Goal: Check status

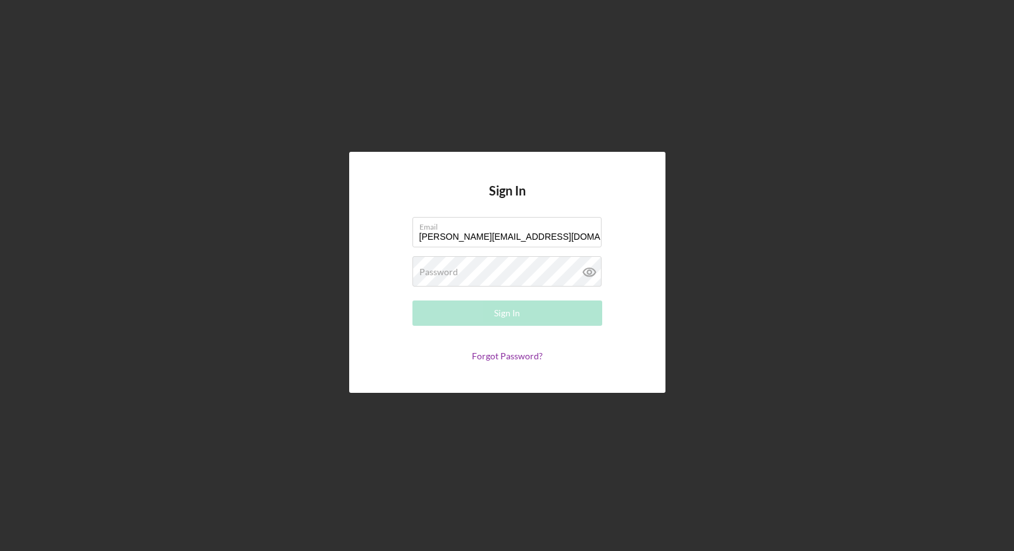
type input "[PERSON_NAME][EMAIL_ADDRESS][DOMAIN_NAME]"
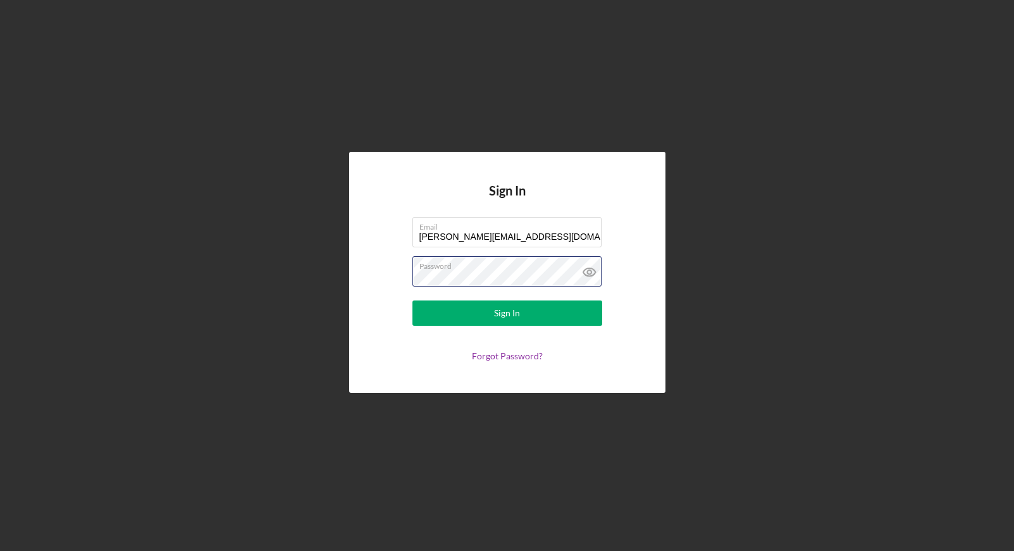
click at [413, 301] on button "Sign In" at bounding box center [508, 313] width 190 height 25
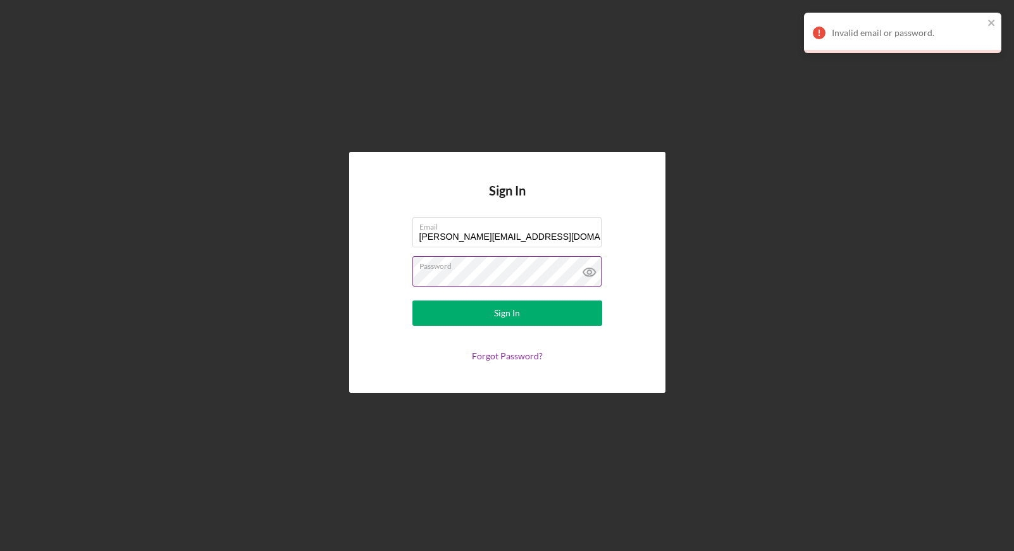
click at [587, 269] on icon at bounding box center [589, 272] width 12 height 8
click at [413, 301] on button "Sign In" at bounding box center [508, 313] width 190 height 25
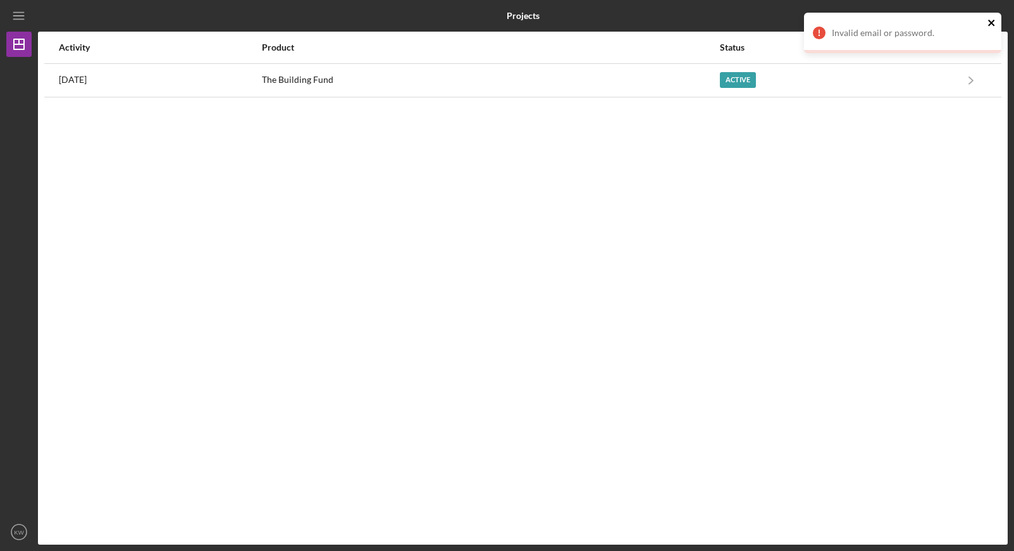
click at [991, 20] on icon "close" at bounding box center [992, 23] width 9 height 10
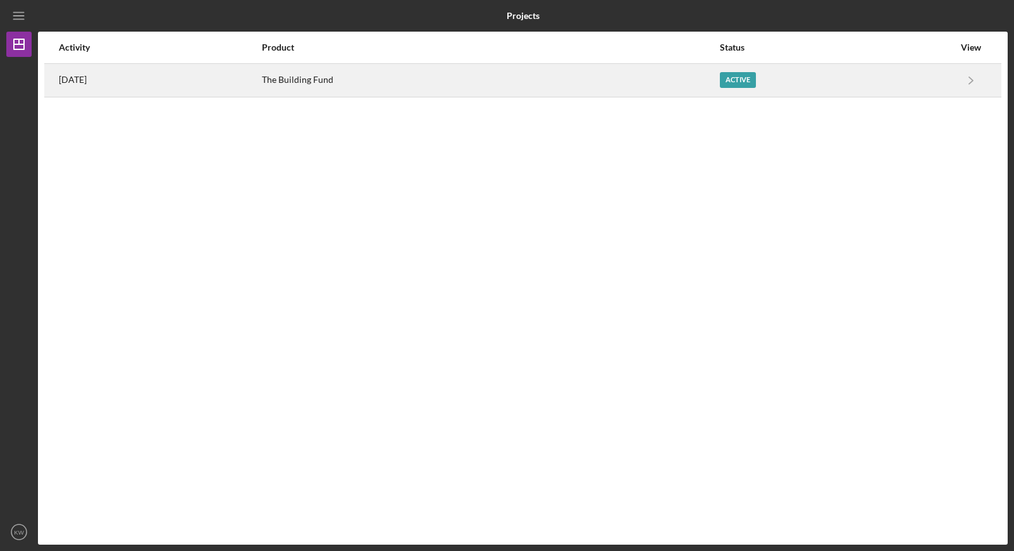
click at [528, 93] on div "The Building Fund" at bounding box center [490, 81] width 457 height 32
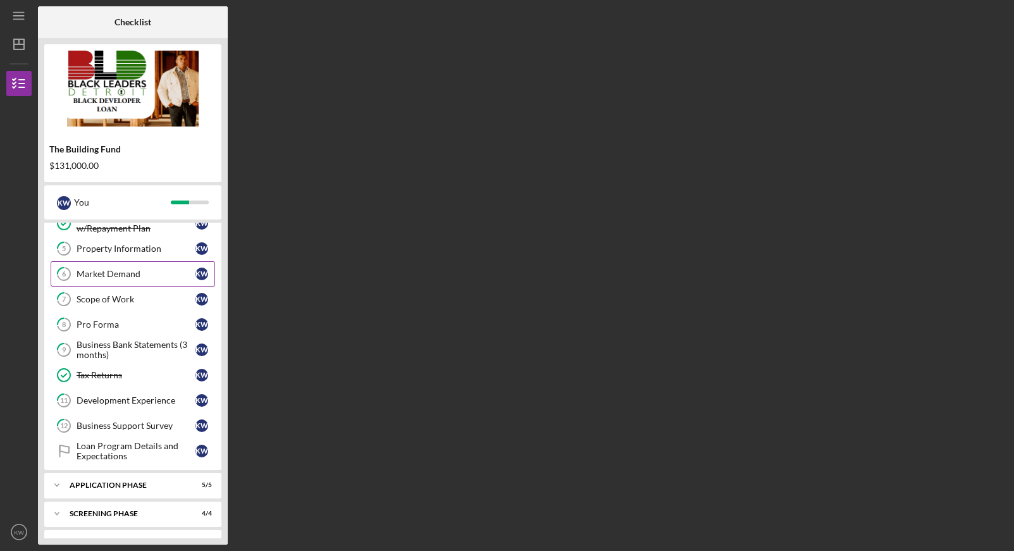
scroll to position [163, 0]
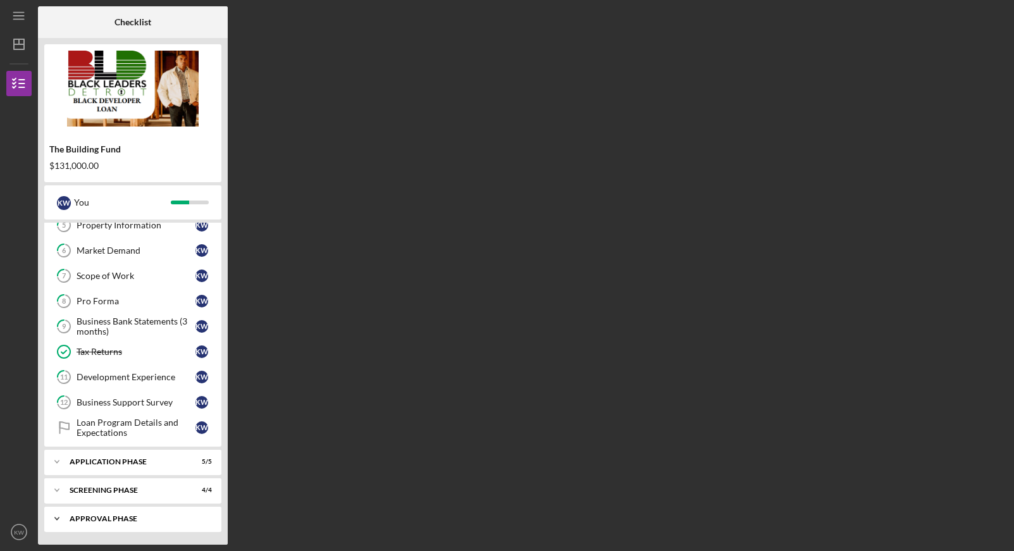
click at [158, 516] on div "Approval Phase" at bounding box center [138, 519] width 136 height 8
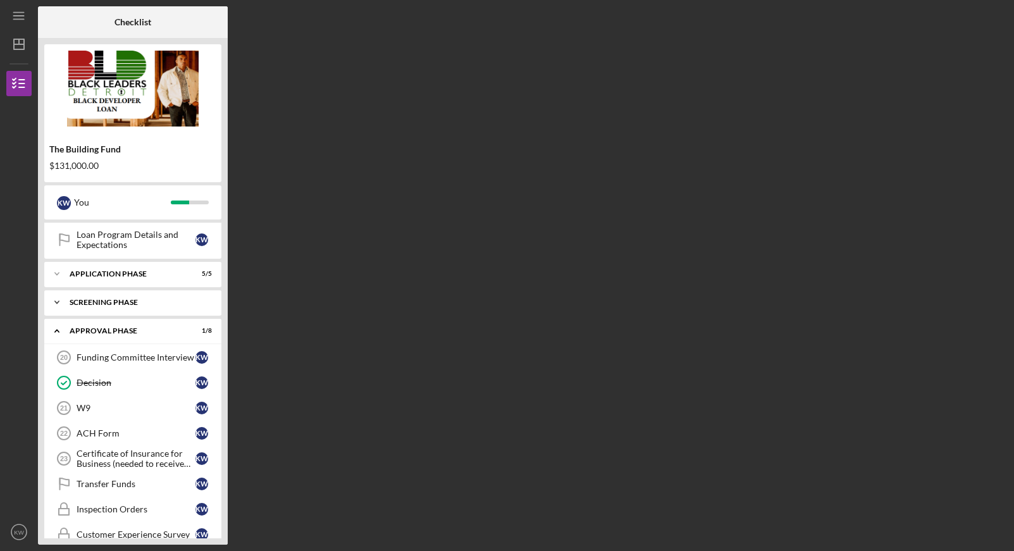
scroll to position [372, 0]
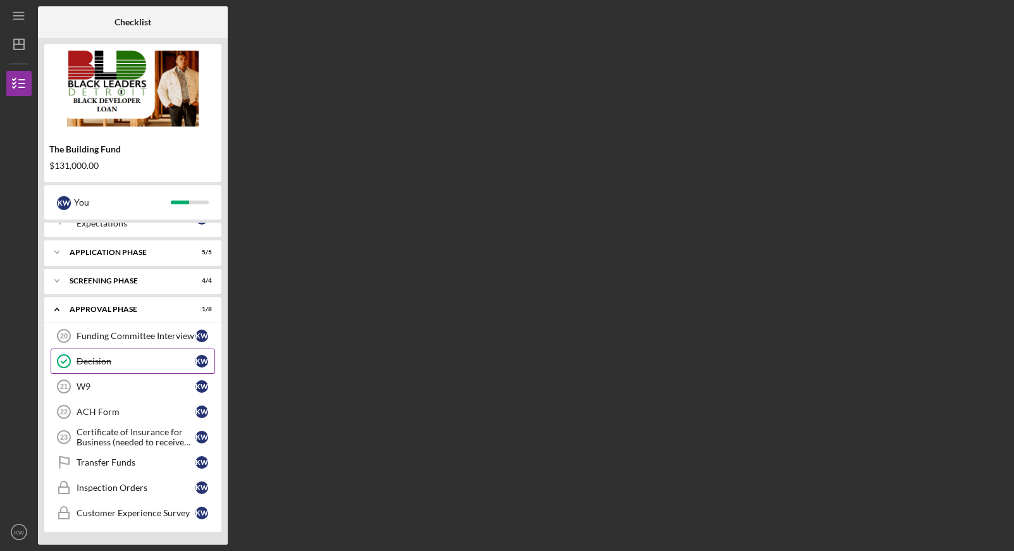
click at [163, 360] on div "Decision" at bounding box center [136, 361] width 119 height 10
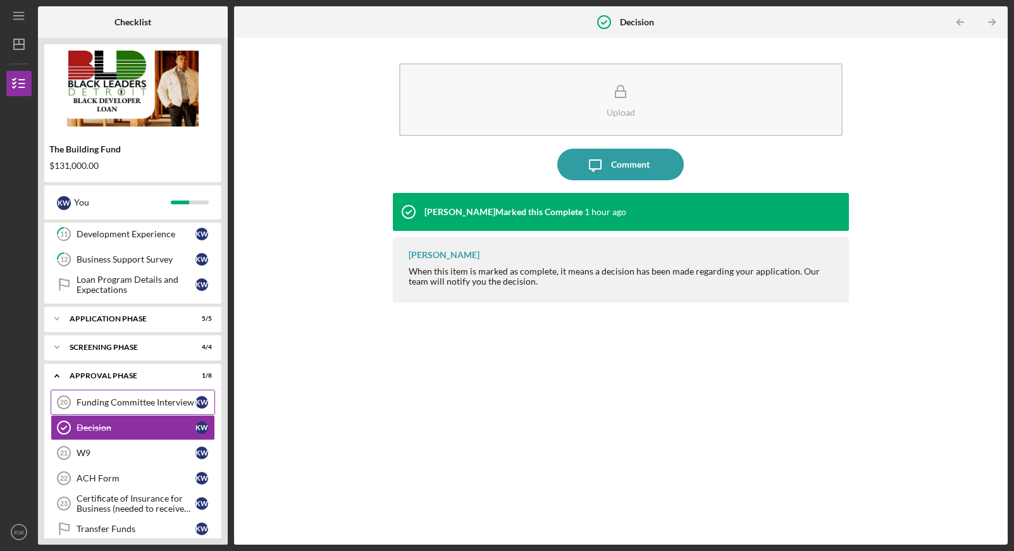
scroll to position [372, 0]
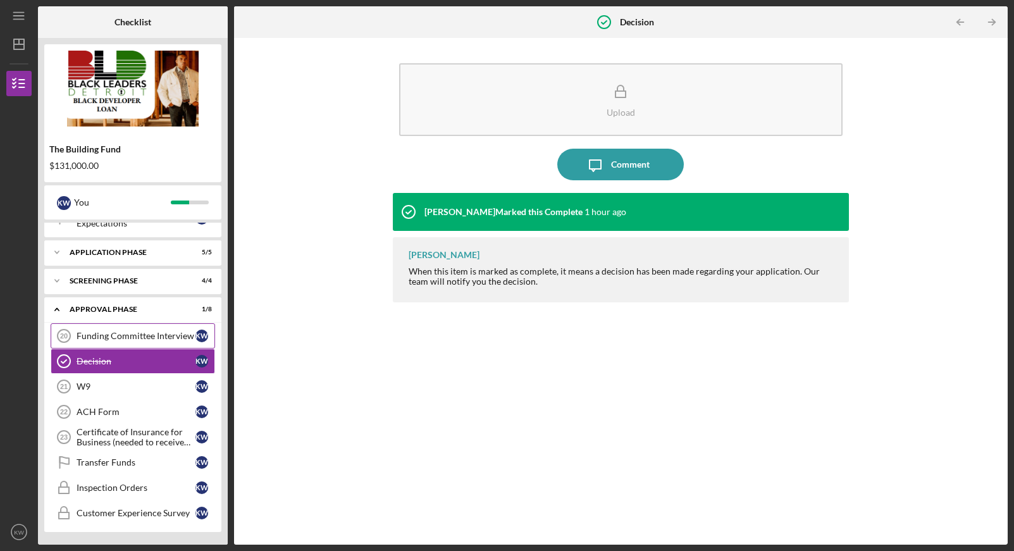
click at [147, 337] on div "Funding Committee Interview" at bounding box center [136, 336] width 119 height 10
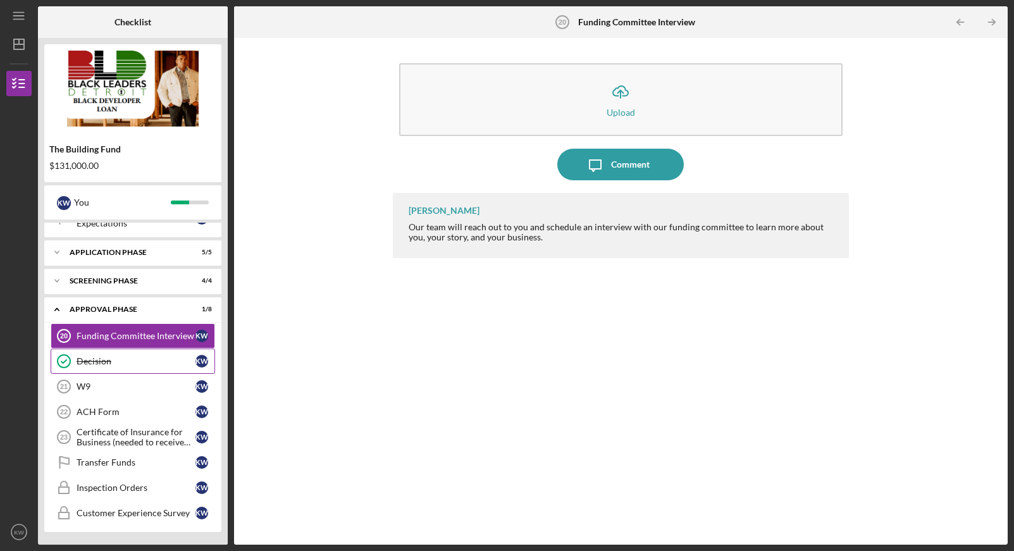
click at [123, 363] on div "Decision" at bounding box center [136, 361] width 119 height 10
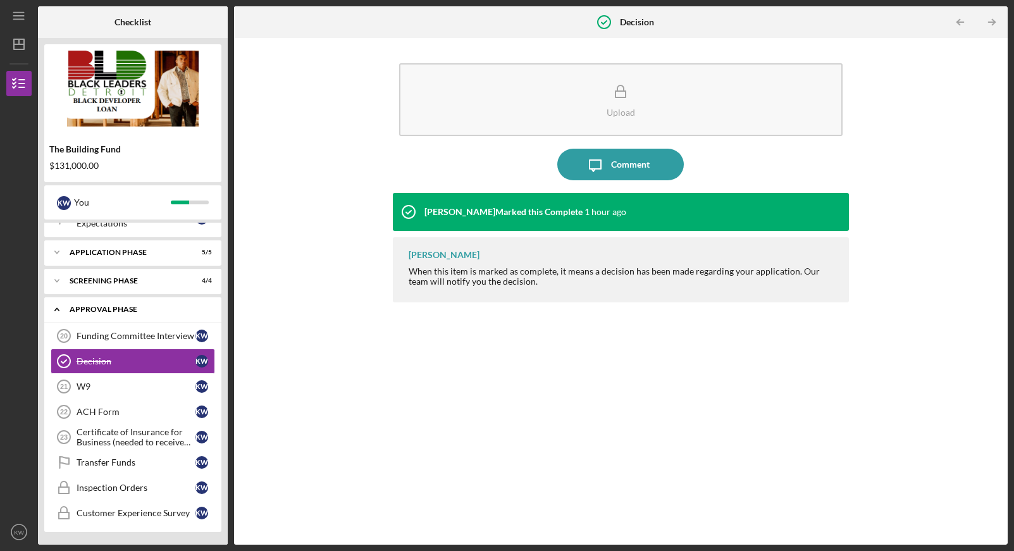
click at [64, 307] on icon "Icon/Expander" at bounding box center [56, 309] width 25 height 25
